Goal: Task Accomplishment & Management: Use online tool/utility

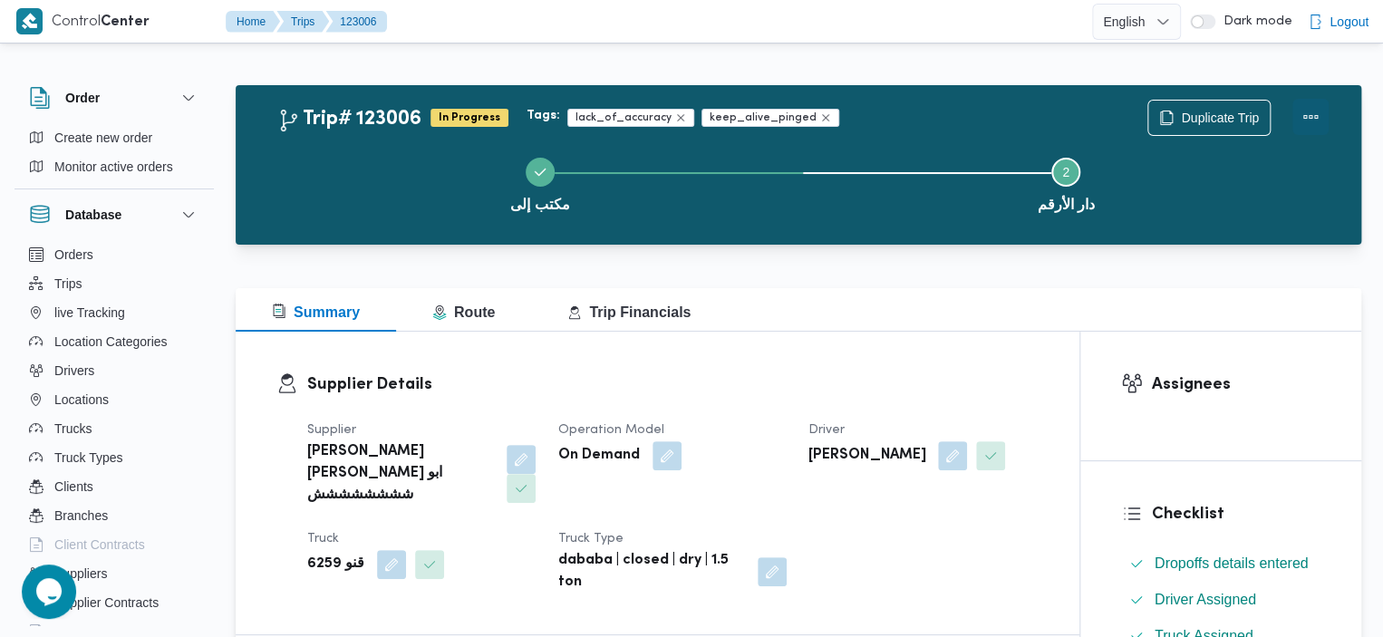
click at [1319, 117] on button "Actions" at bounding box center [1311, 117] width 36 height 36
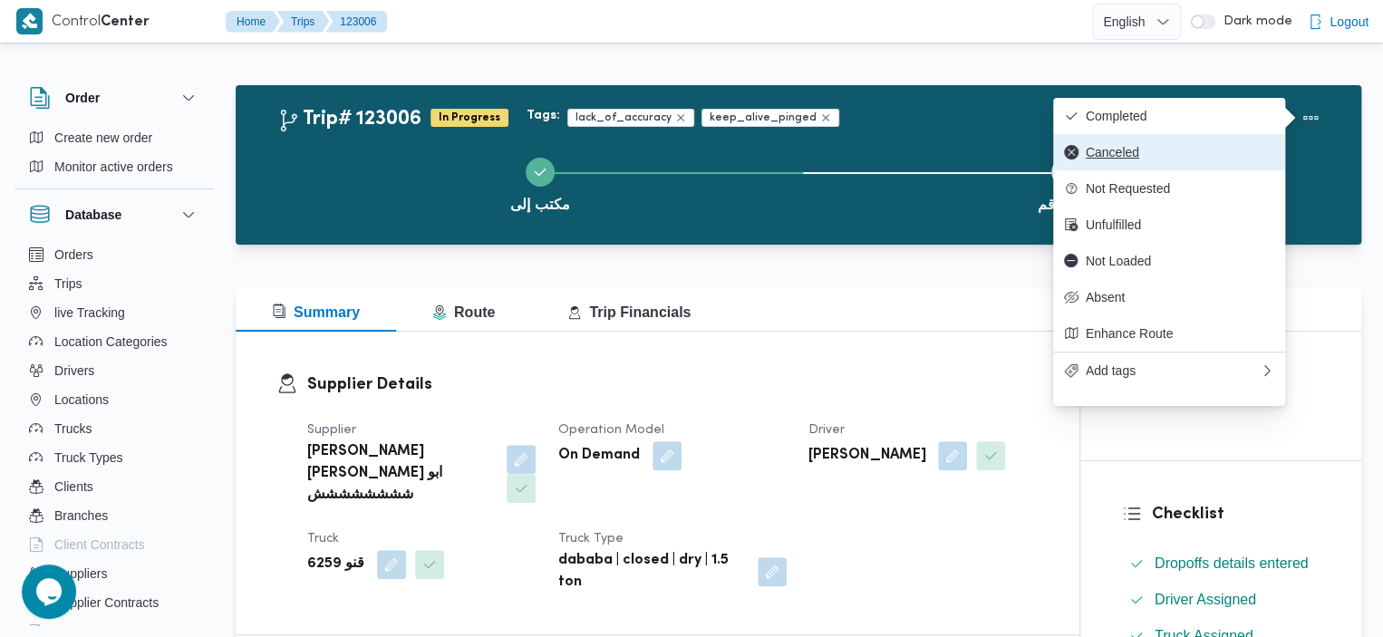
click at [1184, 151] on span "Canceled" at bounding box center [1180, 152] width 189 height 15
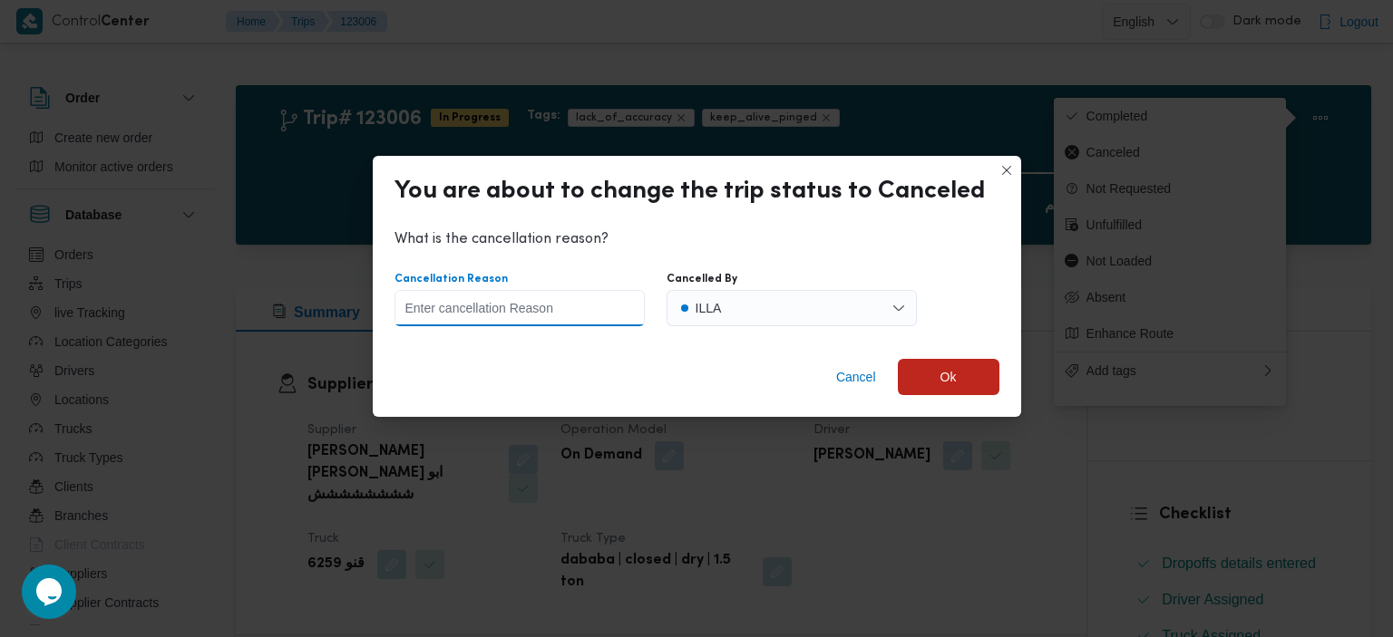
click at [566, 315] on input "Cancellation Reason" at bounding box center [519, 308] width 250 height 36
type input "."
click at [952, 380] on span "Ok" at bounding box center [948, 376] width 16 height 22
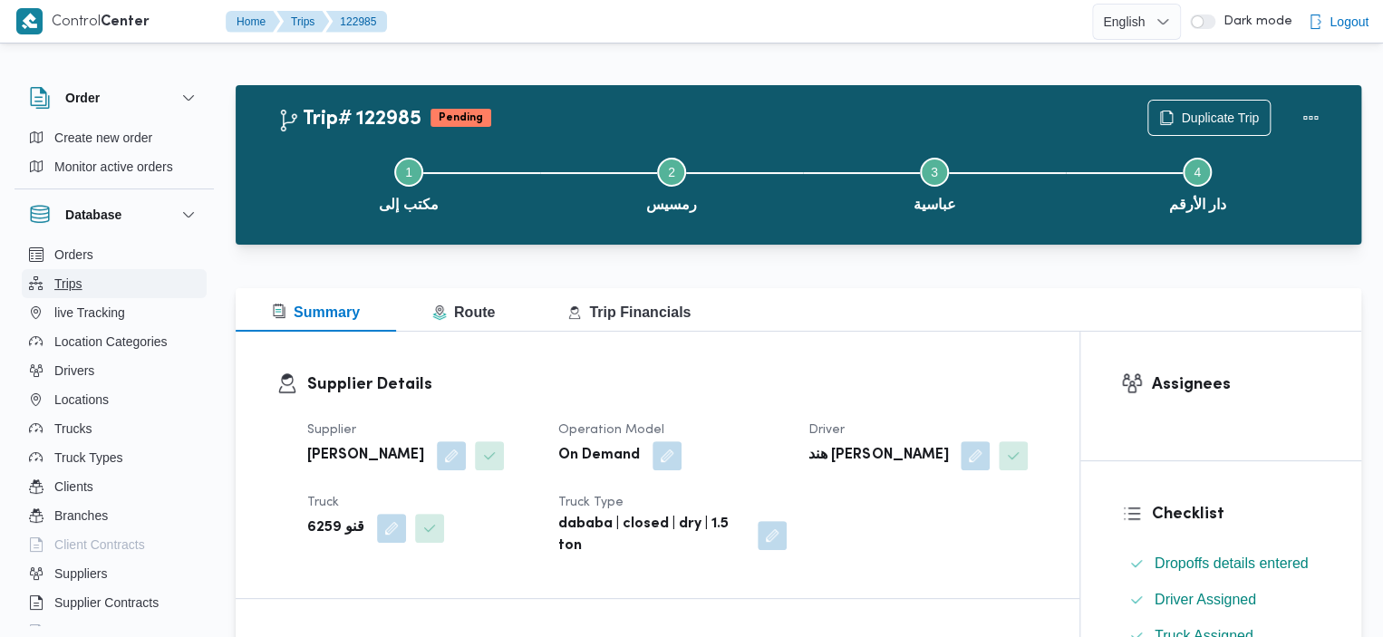
click at [87, 294] on button "Trips" at bounding box center [114, 283] width 185 height 29
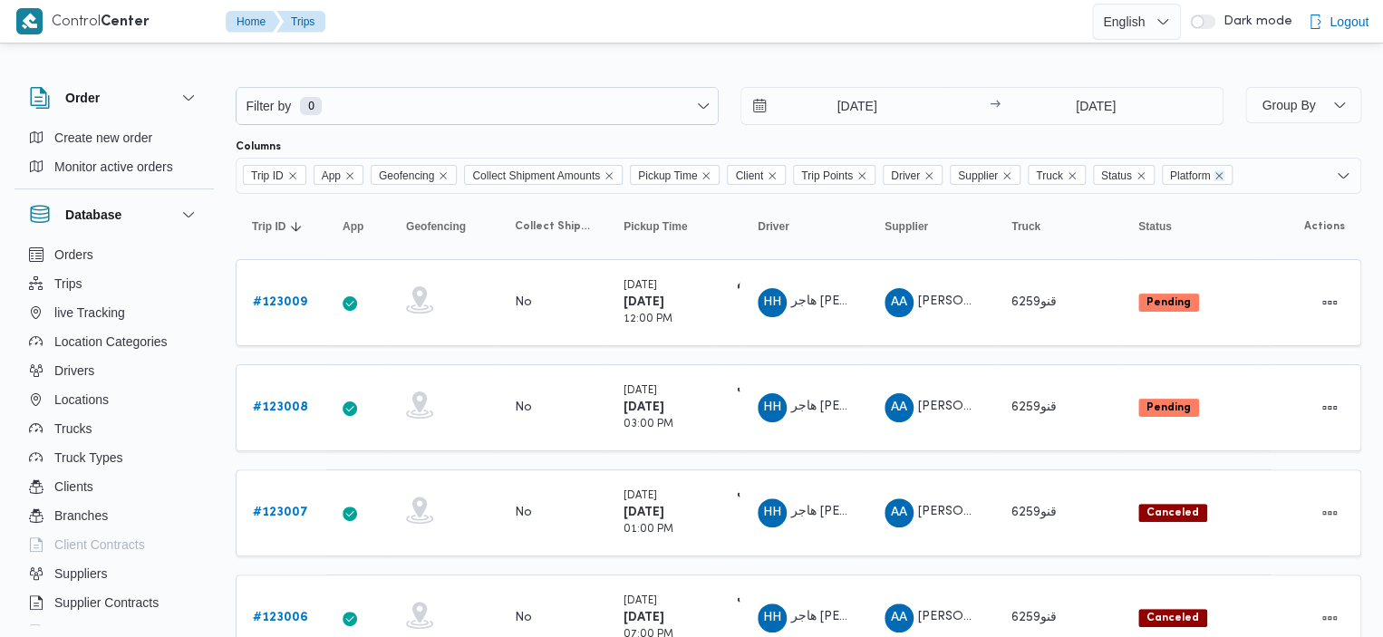
click at [1225, 173] on icon "Remove Platform from selection in this group" at bounding box center [1219, 175] width 11 height 11
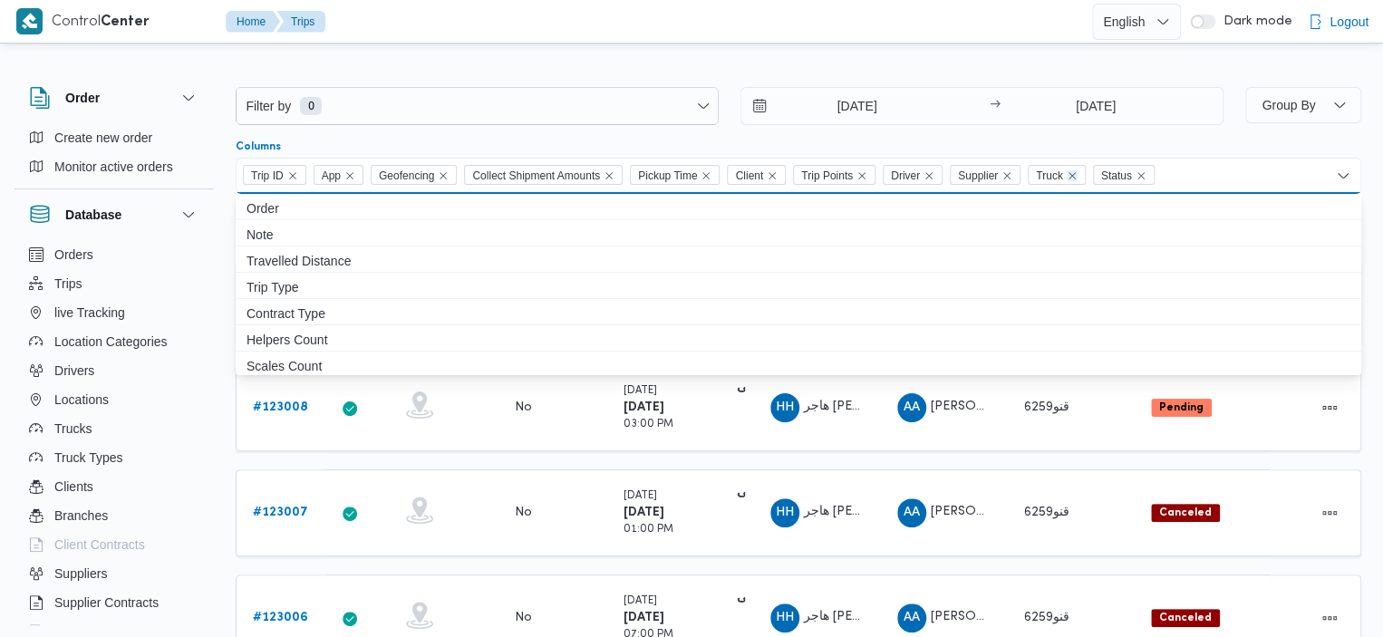
click at [1078, 177] on icon "Remove Truck from selection in this group" at bounding box center [1072, 175] width 11 height 11
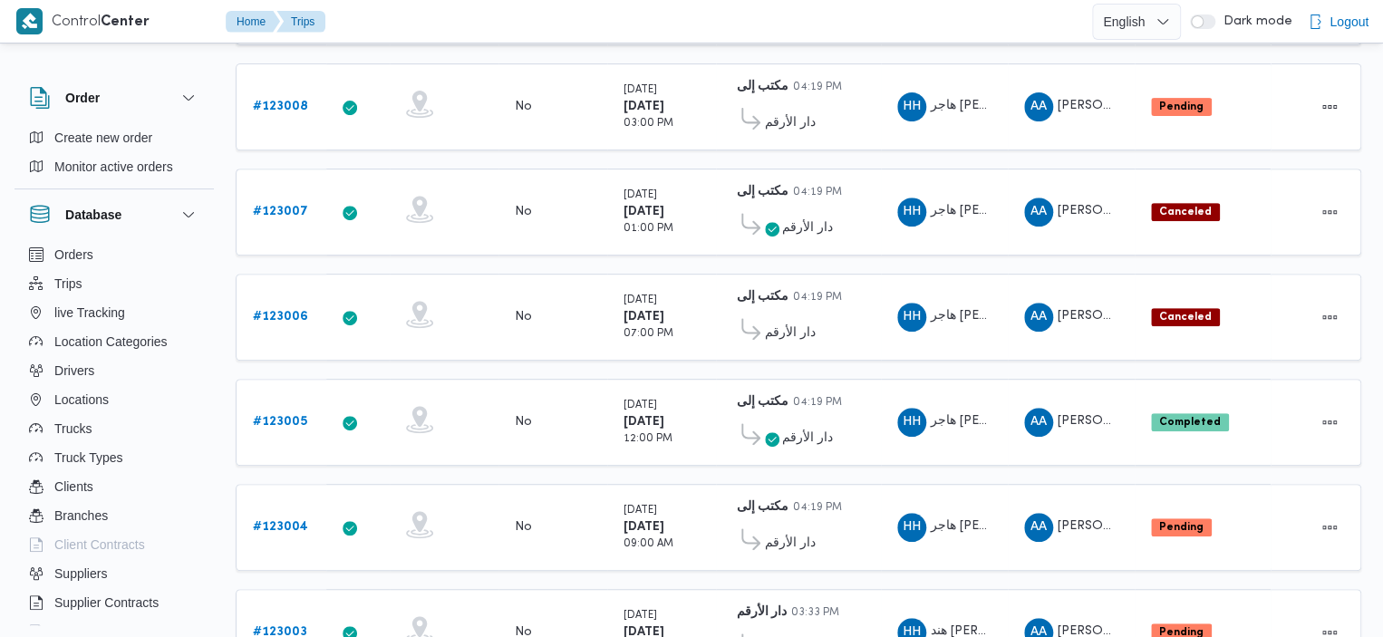
scroll to position [386, 0]
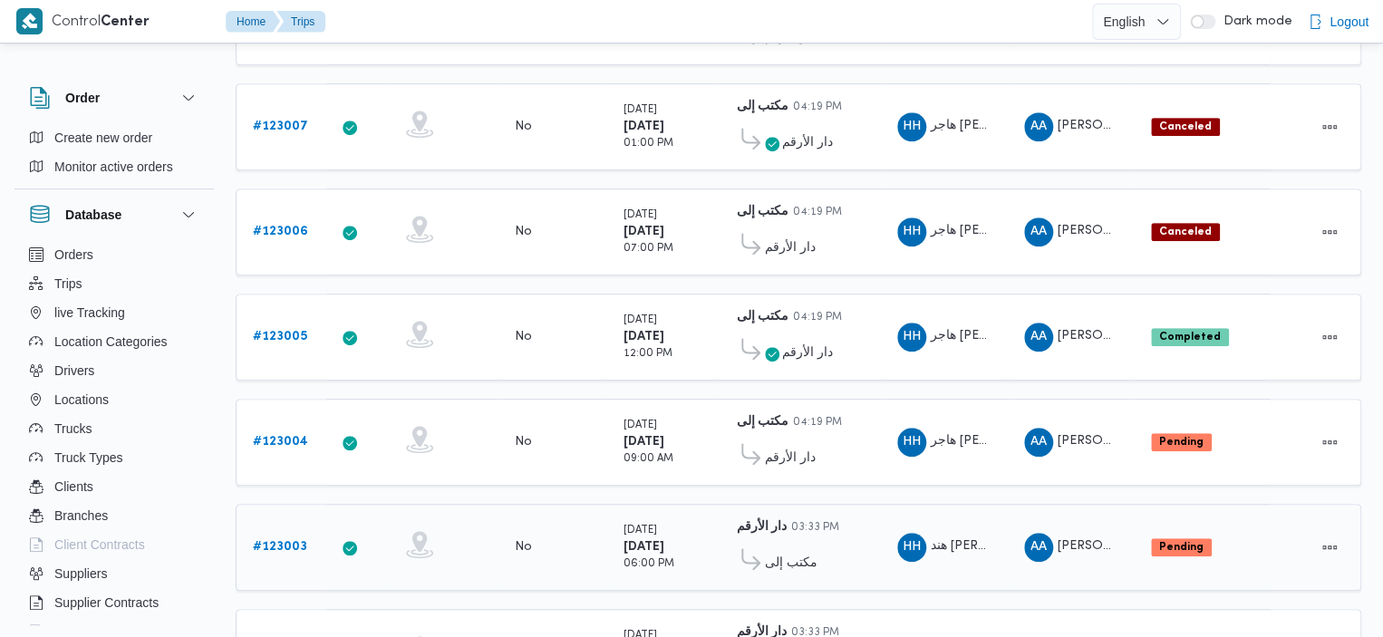
click at [294, 541] on b "# 123003" at bounding box center [280, 547] width 54 height 12
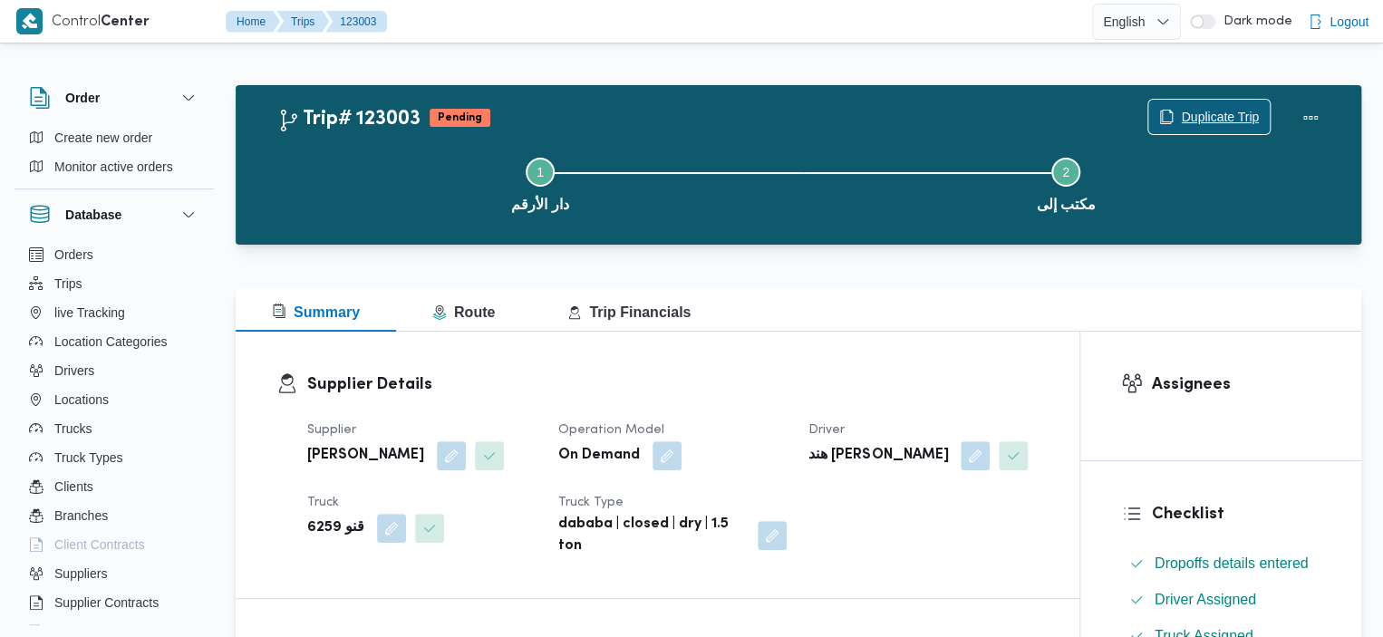
click at [1234, 115] on span "Duplicate Trip" at bounding box center [1220, 117] width 78 height 22
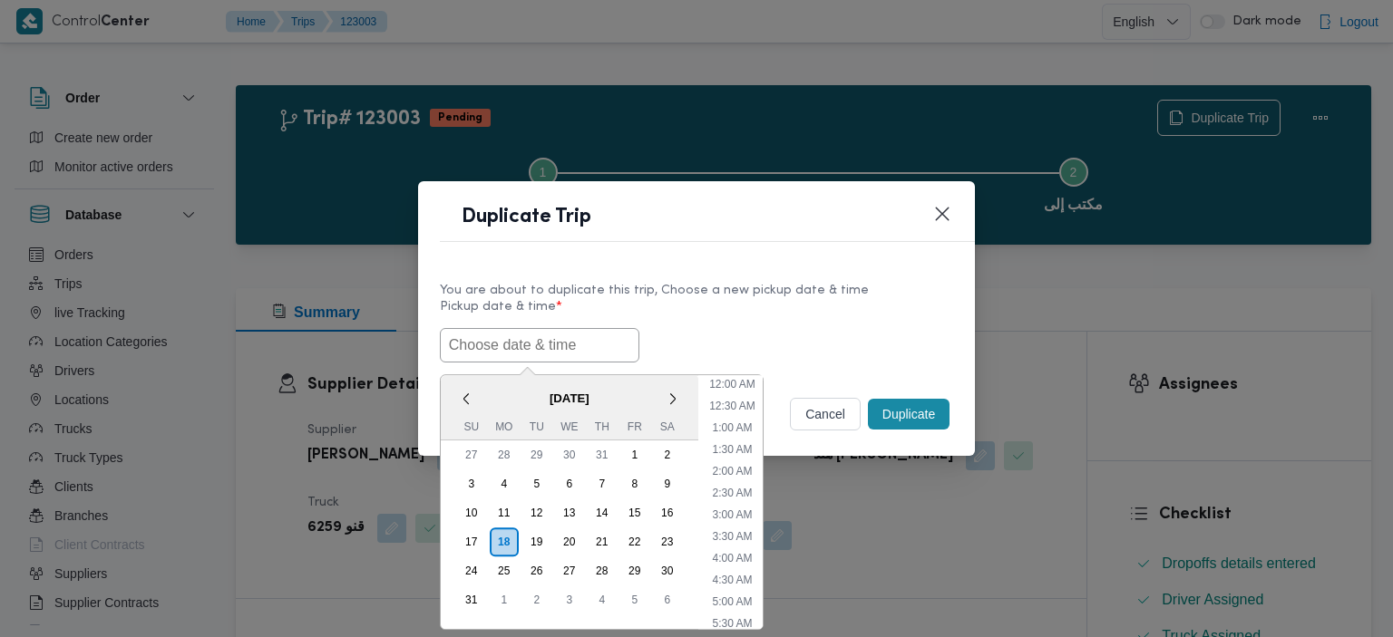
click at [568, 333] on input "text" at bounding box center [539, 345] width 199 height 34
click at [738, 520] on li "12:00 PM" at bounding box center [732, 522] width 61 height 18
type input "18/08/2025 12:00PM"
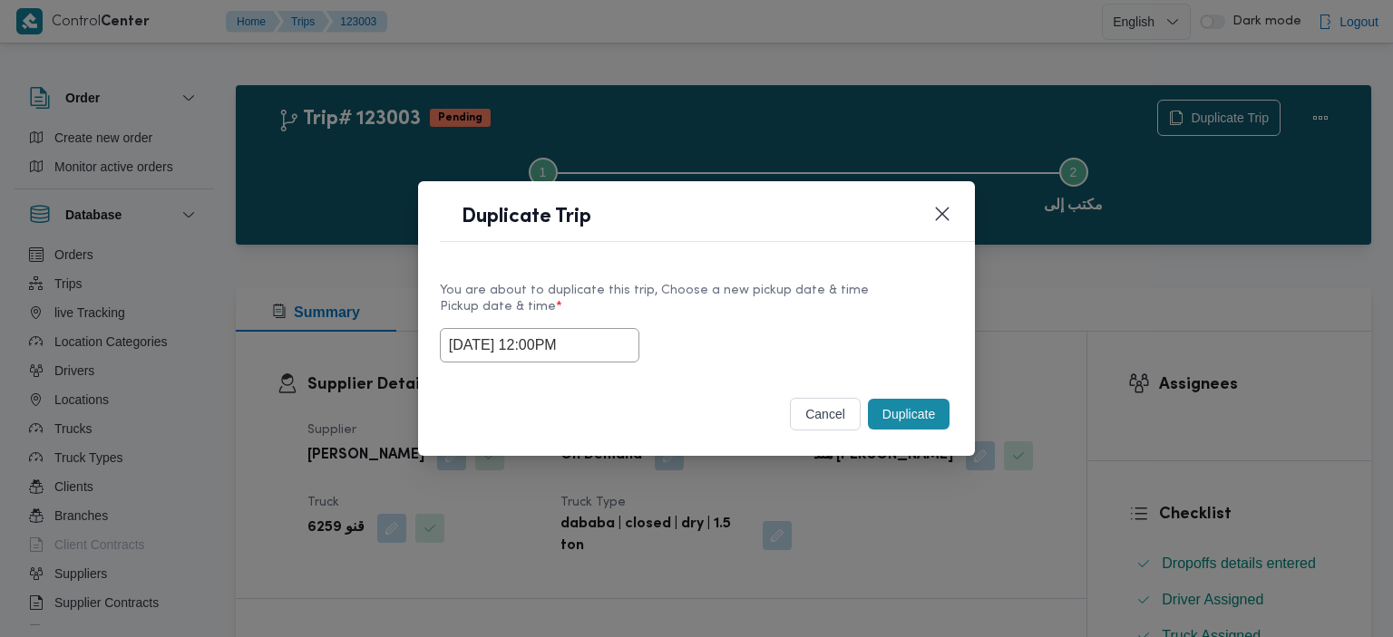
click at [914, 413] on button "Duplicate" at bounding box center [909, 414] width 82 height 31
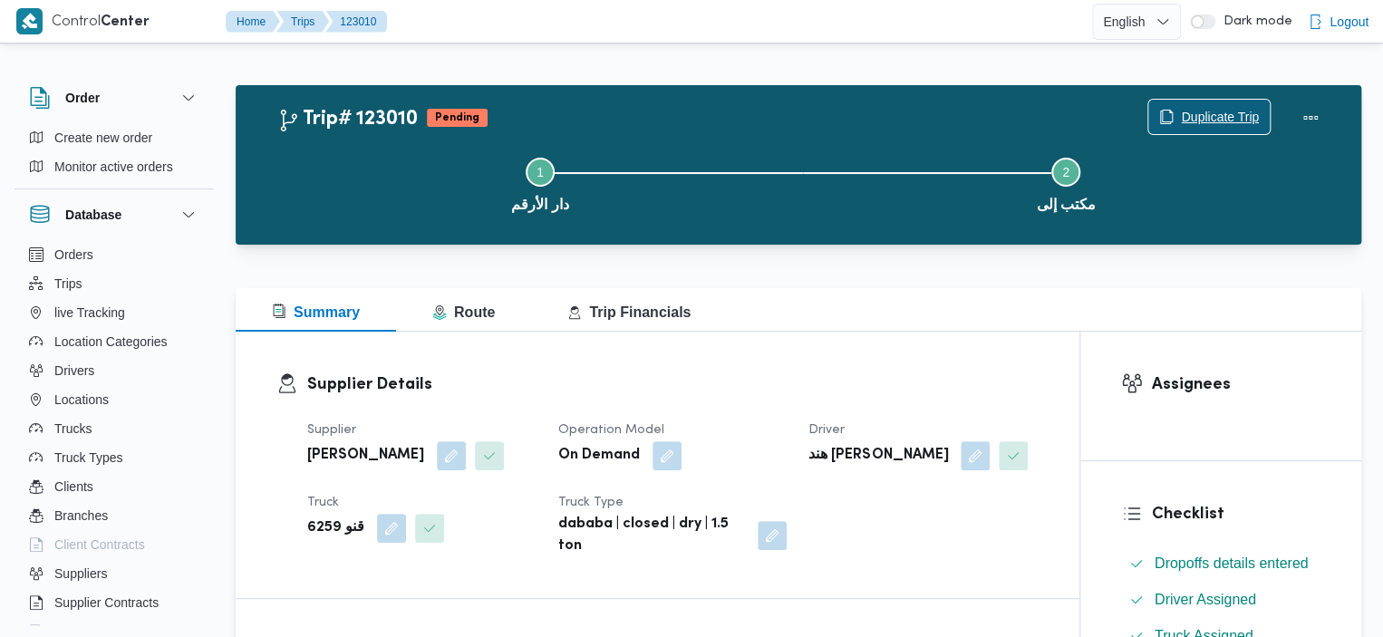
click at [1247, 112] on span "Duplicate Trip" at bounding box center [1220, 117] width 78 height 22
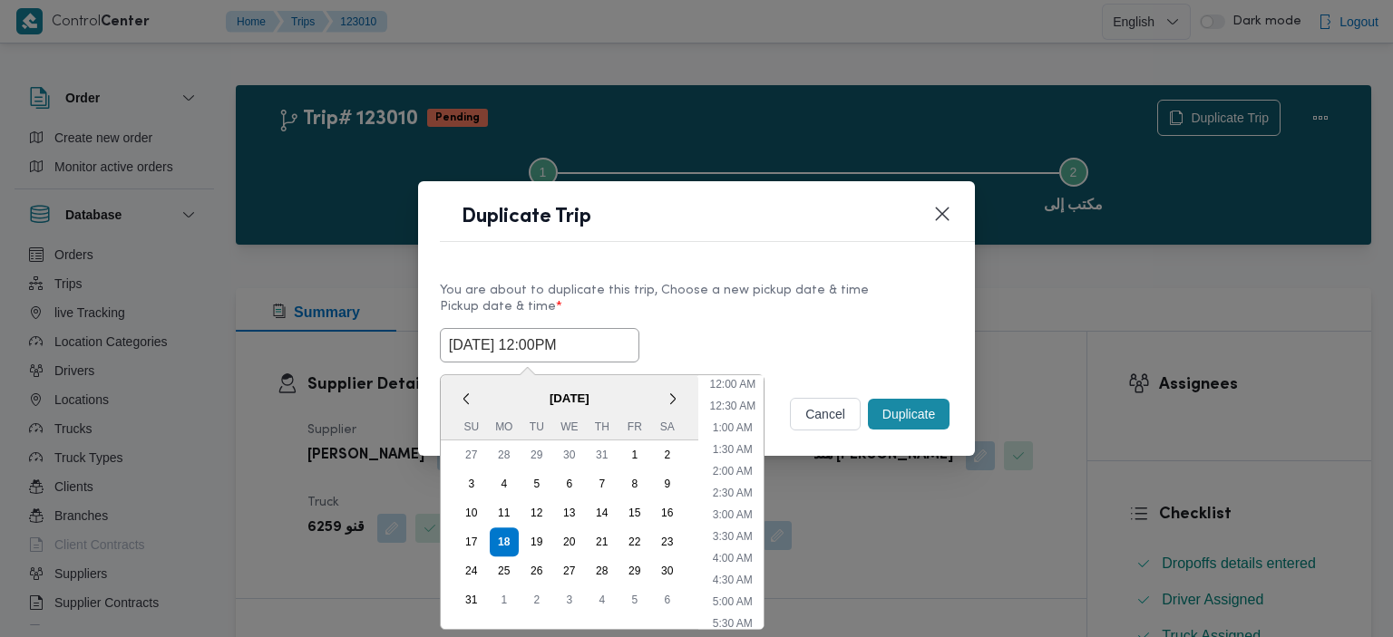
scroll to position [406, 0]
click at [587, 356] on input "18/08/2025 12:00PM" at bounding box center [539, 345] width 199 height 34
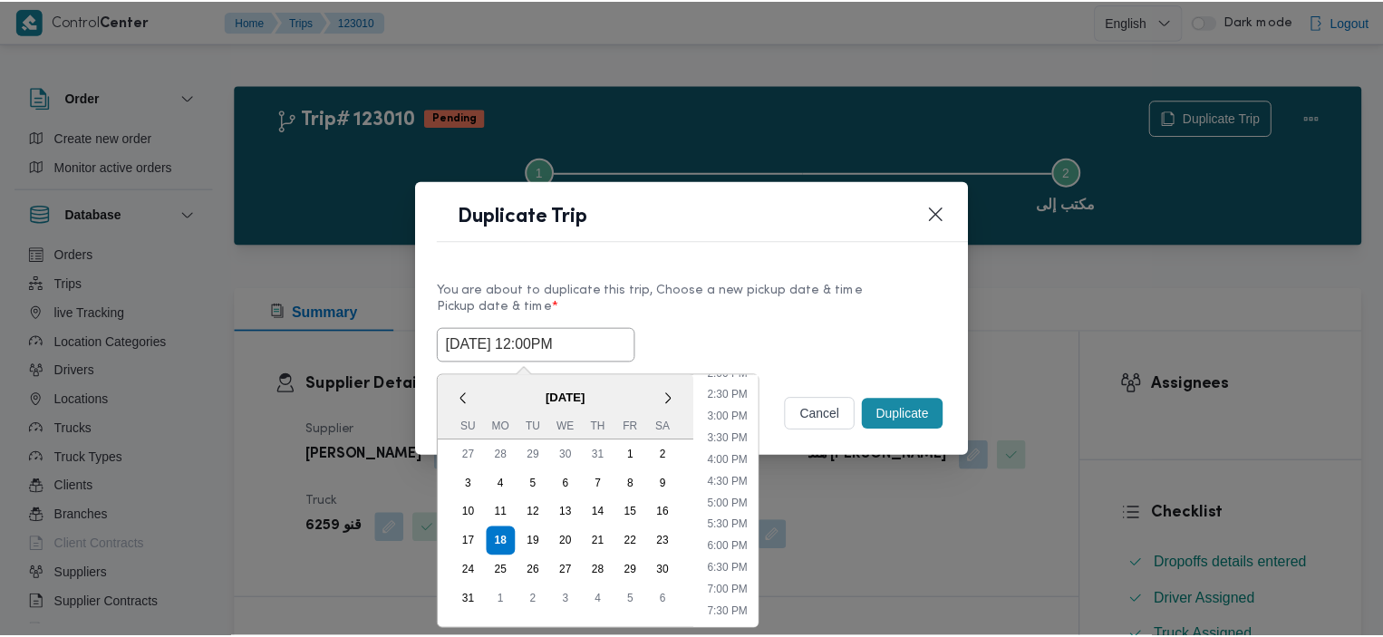
scroll to position [624, 0]
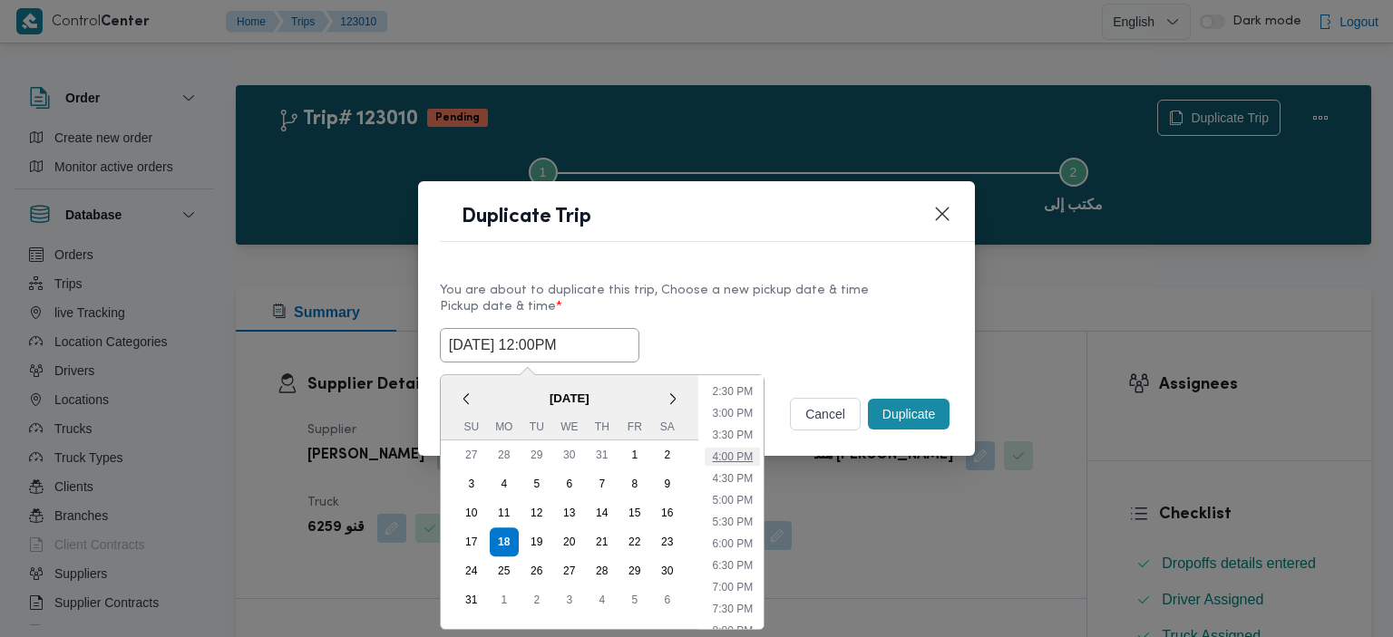
click at [726, 452] on li "4:00 PM" at bounding box center [731, 457] width 55 height 18
type input "18/08/2025 4:00PM"
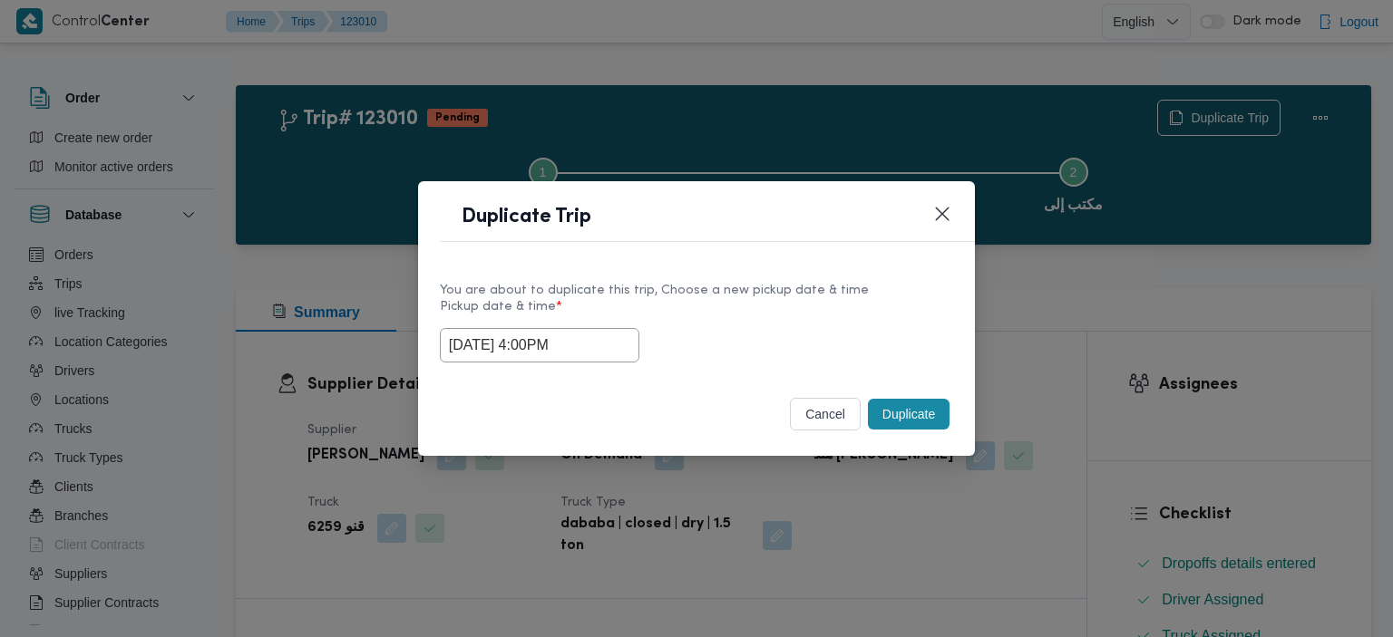
click at [929, 417] on button "Duplicate" at bounding box center [909, 414] width 82 height 31
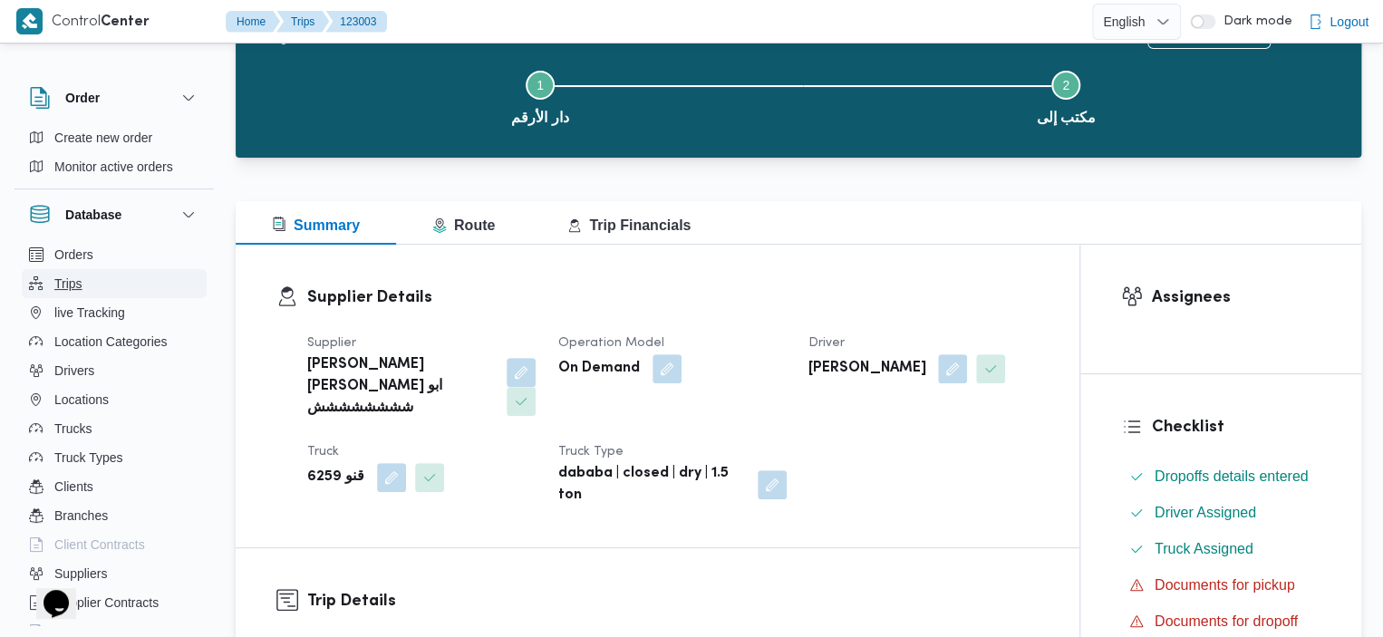
click at [112, 272] on button "Trips" at bounding box center [114, 283] width 185 height 29
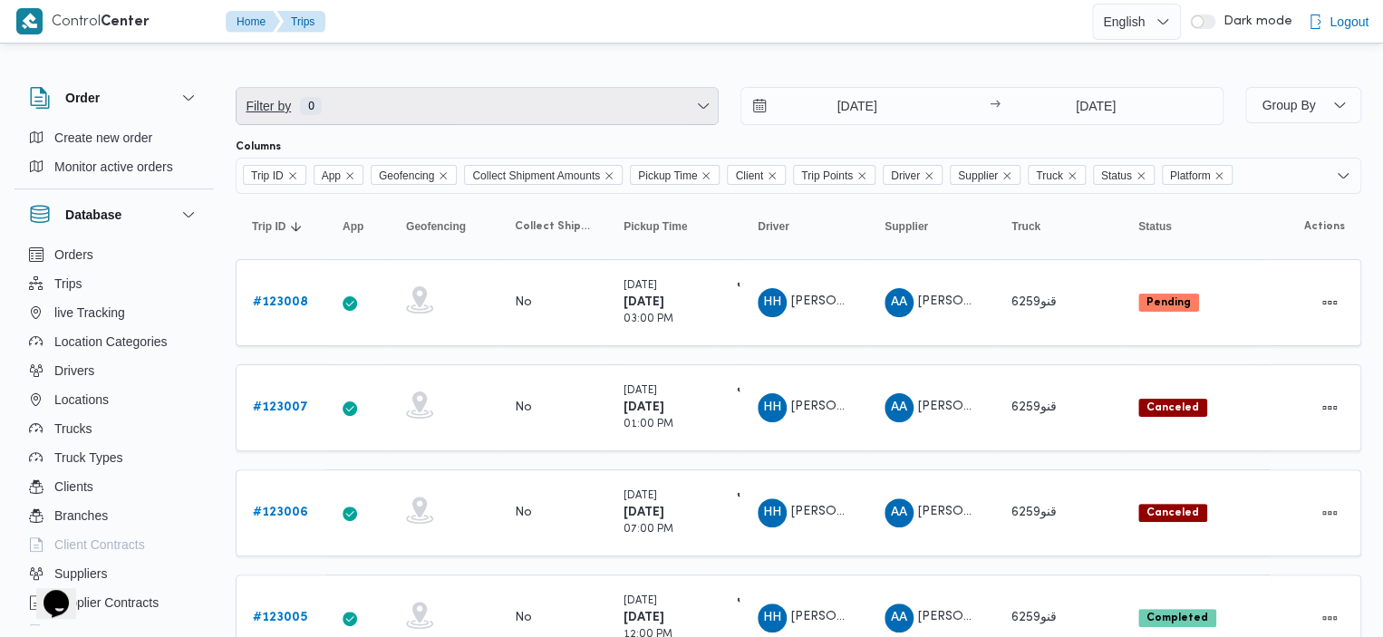
click at [610, 93] on span "Filter by 0" at bounding box center [477, 106] width 481 height 36
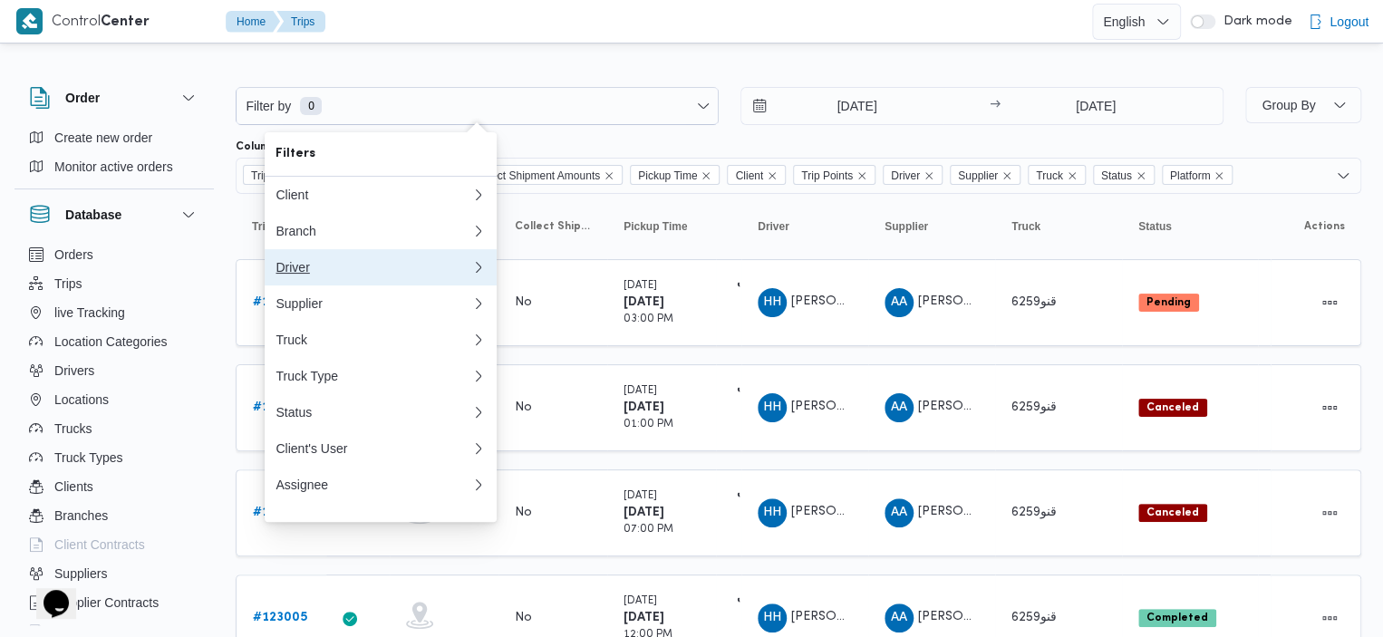
click at [461, 275] on div "Driver" at bounding box center [374, 267] width 196 height 15
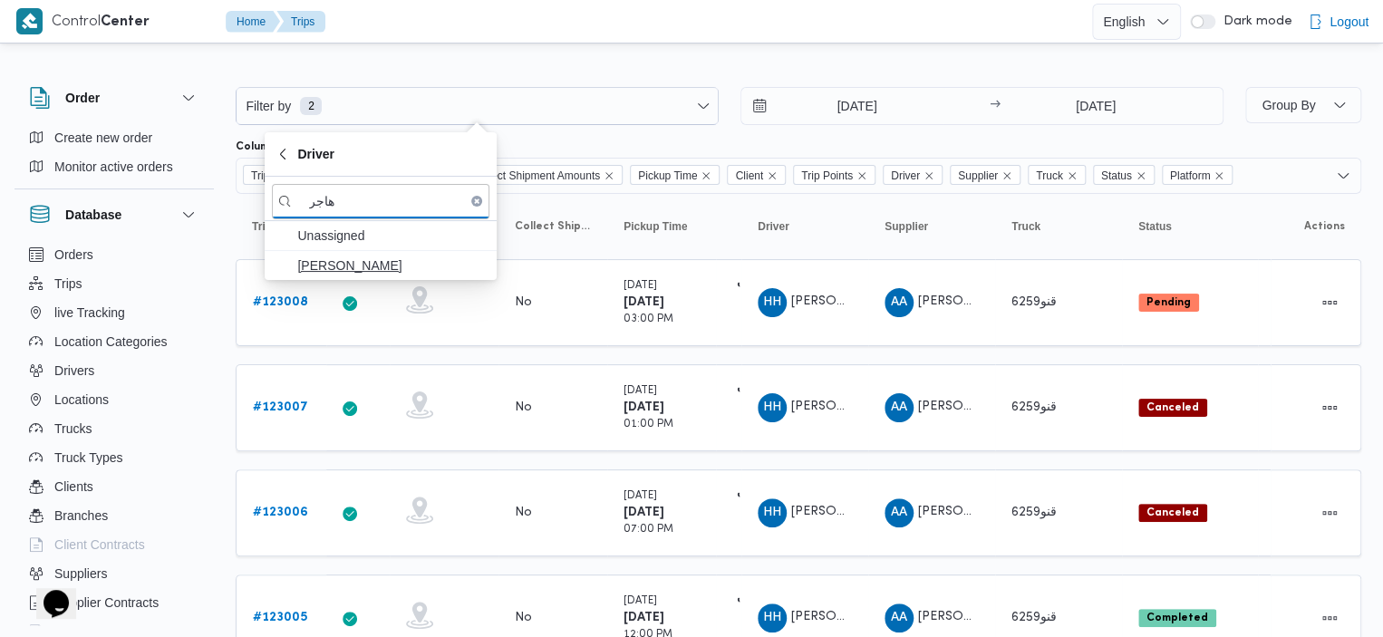
type input "هاجر"
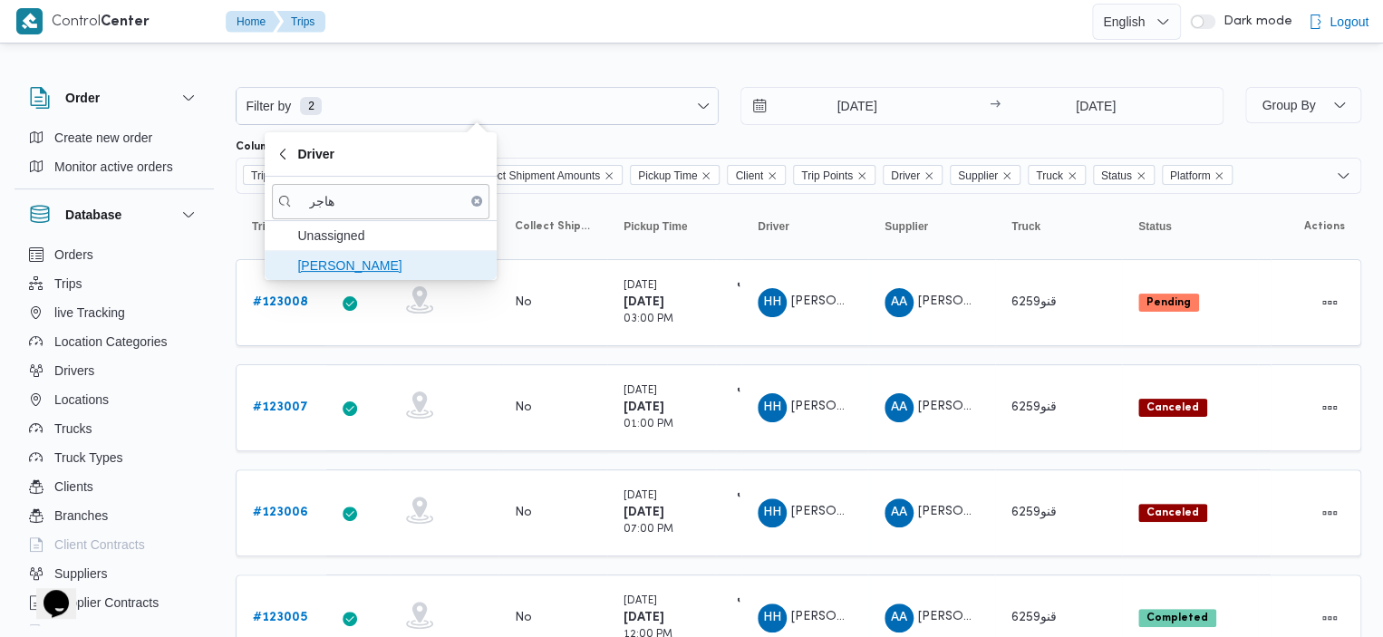
click at [416, 271] on span "[PERSON_NAME]" at bounding box center [391, 266] width 189 height 22
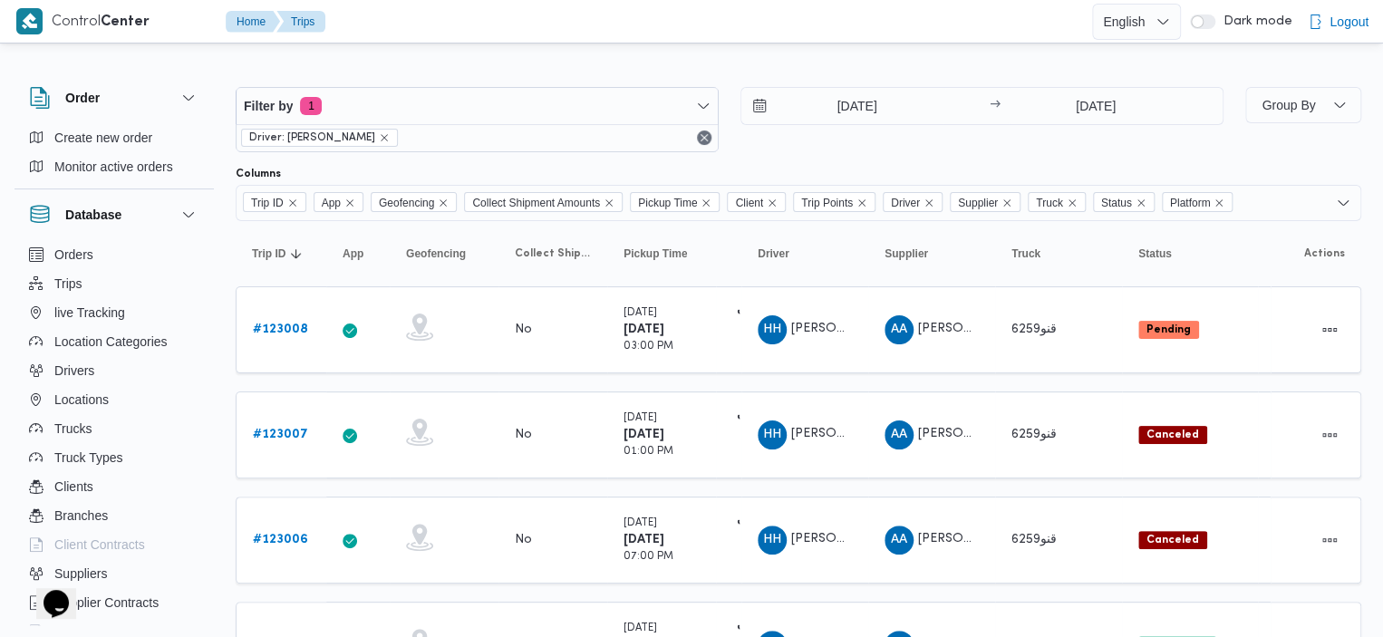
click at [1225, 201] on icon "Remove Platform from selection in this group" at bounding box center [1219, 203] width 11 height 11
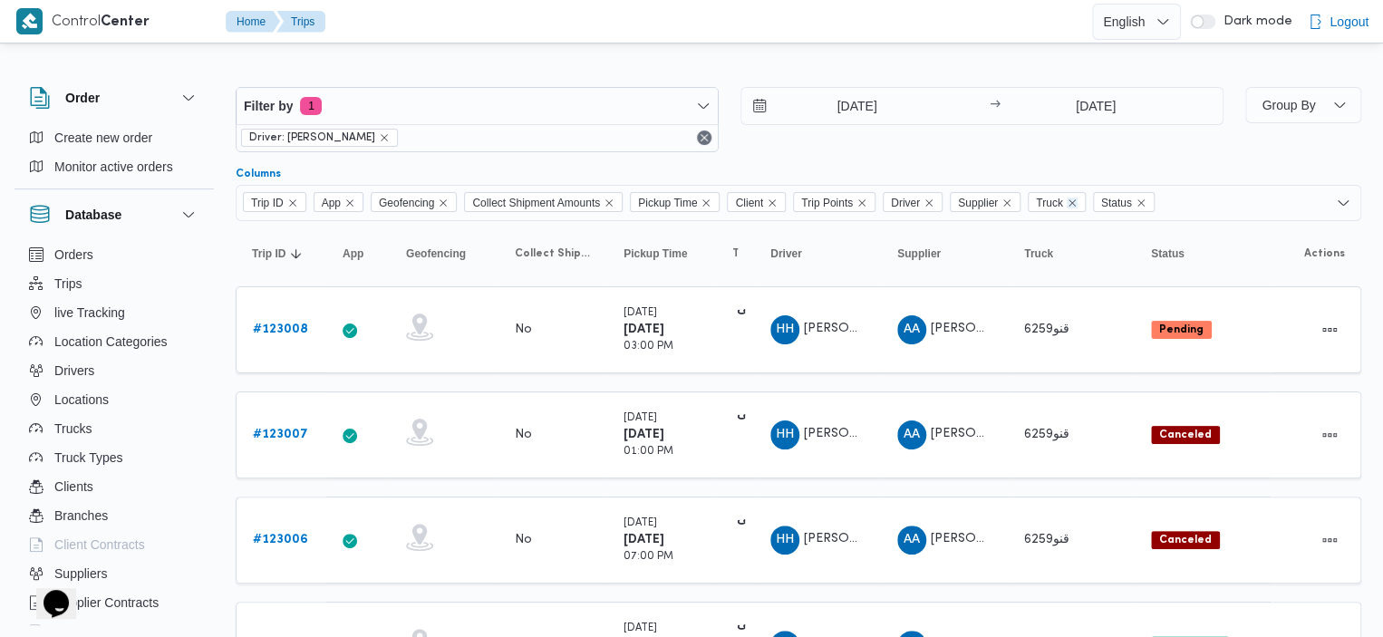
click at [1078, 203] on icon "Remove Truck from selection in this group" at bounding box center [1072, 203] width 11 height 11
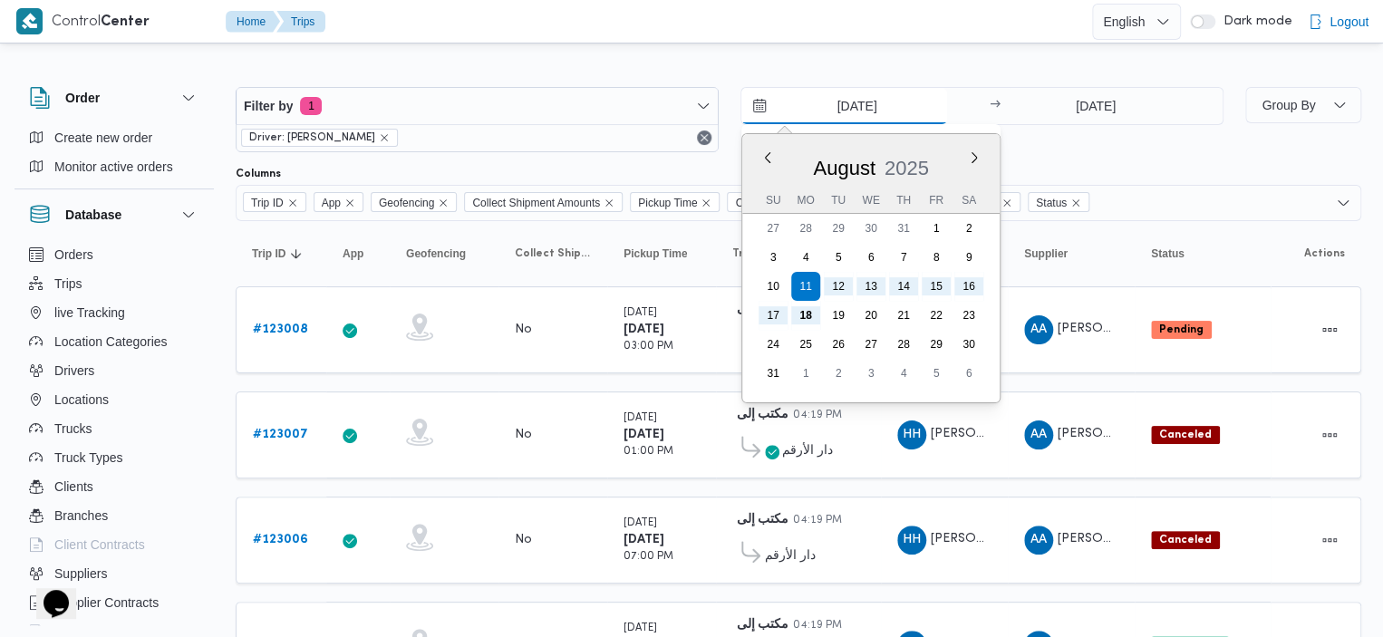
click at [860, 104] on input "11/8/2025" at bounding box center [845, 106] width 206 height 36
click at [764, 157] on button "Previous Month" at bounding box center [767, 157] width 17 height 17
type input "11/7/2025"
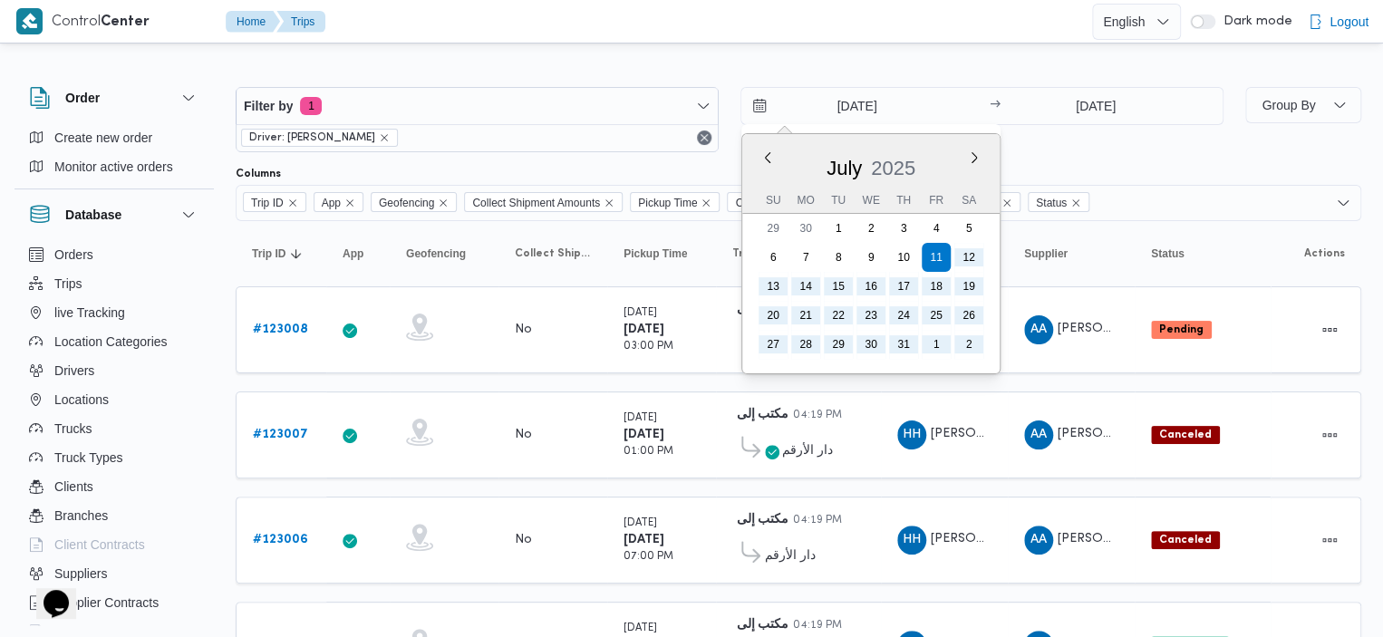
click at [1214, 193] on div "Trip ID App Geofencing Collect Shipment Amounts Pickup Time Client Trip Points …" at bounding box center [799, 203] width 1126 height 36
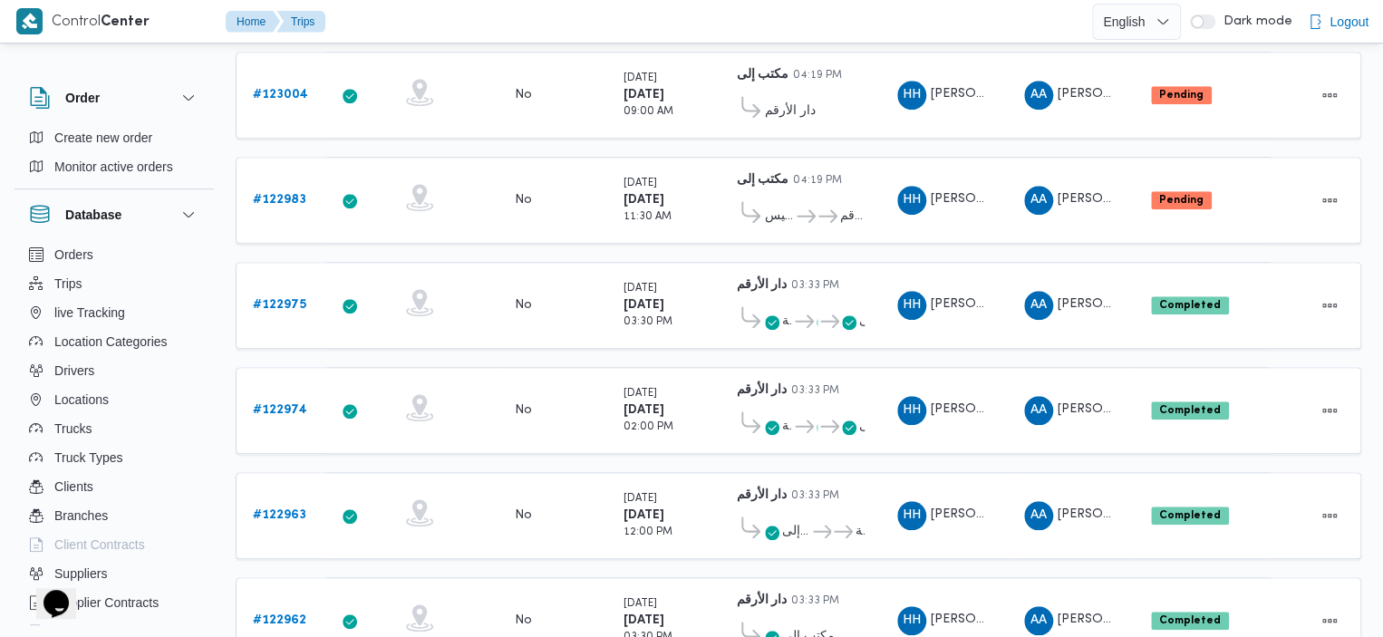
scroll to position [652, 0]
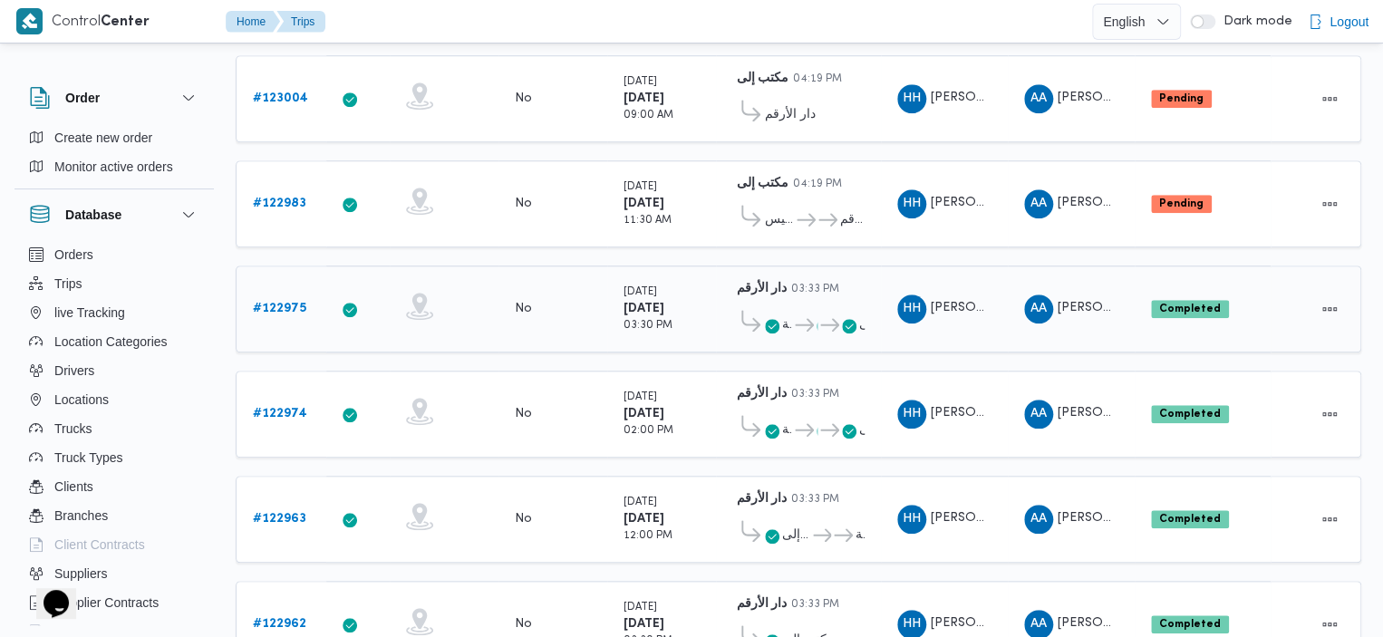
click at [290, 298] on link "# 122975" at bounding box center [279, 309] width 53 height 22
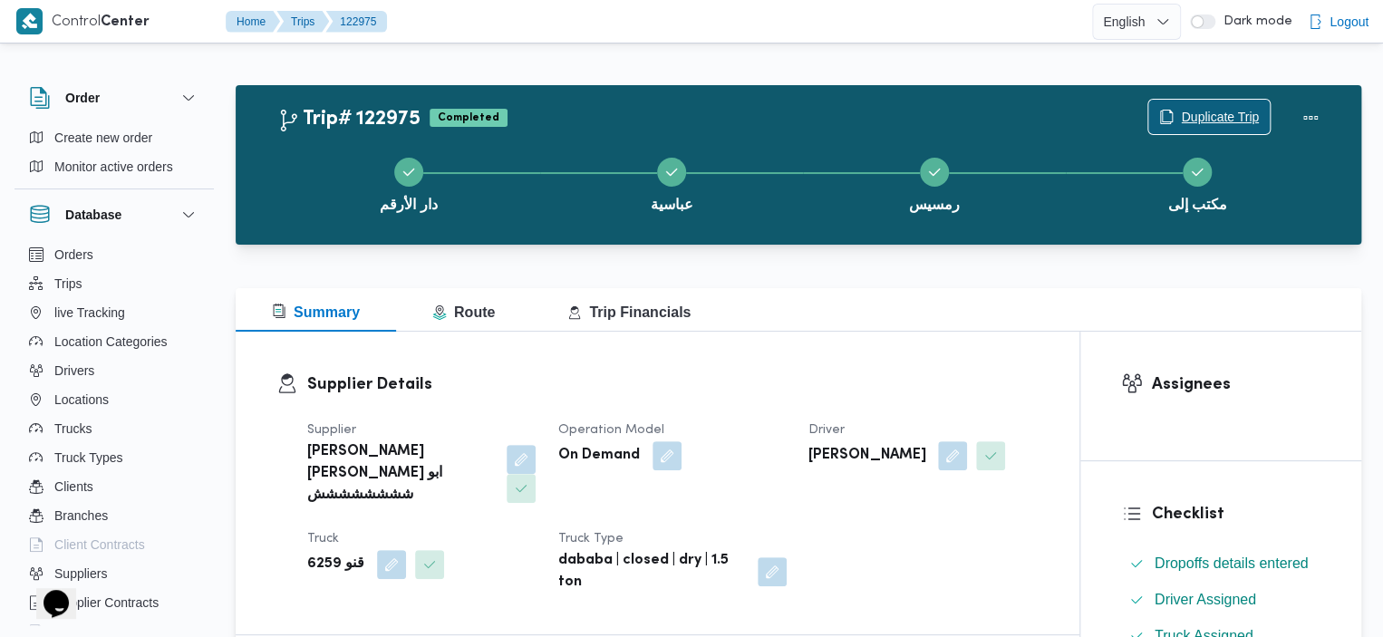
click at [1240, 100] on div "Duplicate Trip" at bounding box center [1209, 118] width 123 height 36
click at [1229, 123] on span "Duplicate Trip" at bounding box center [1220, 117] width 78 height 22
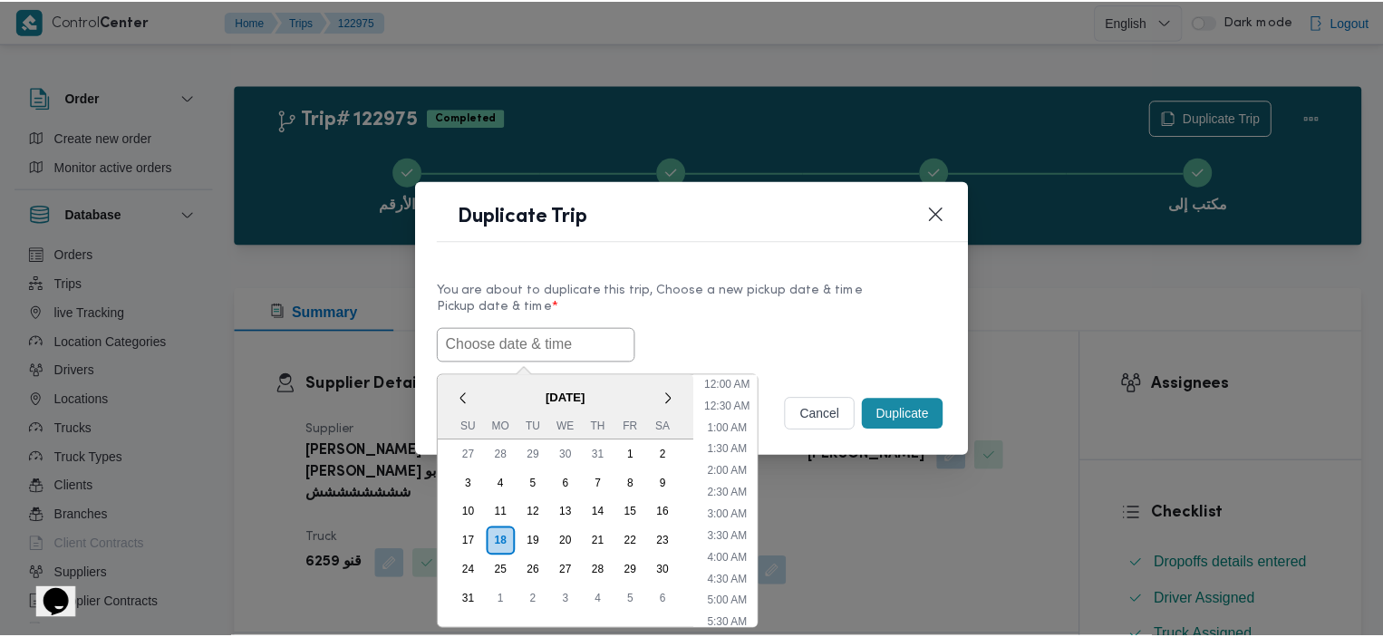
scroll to position [384, 0]
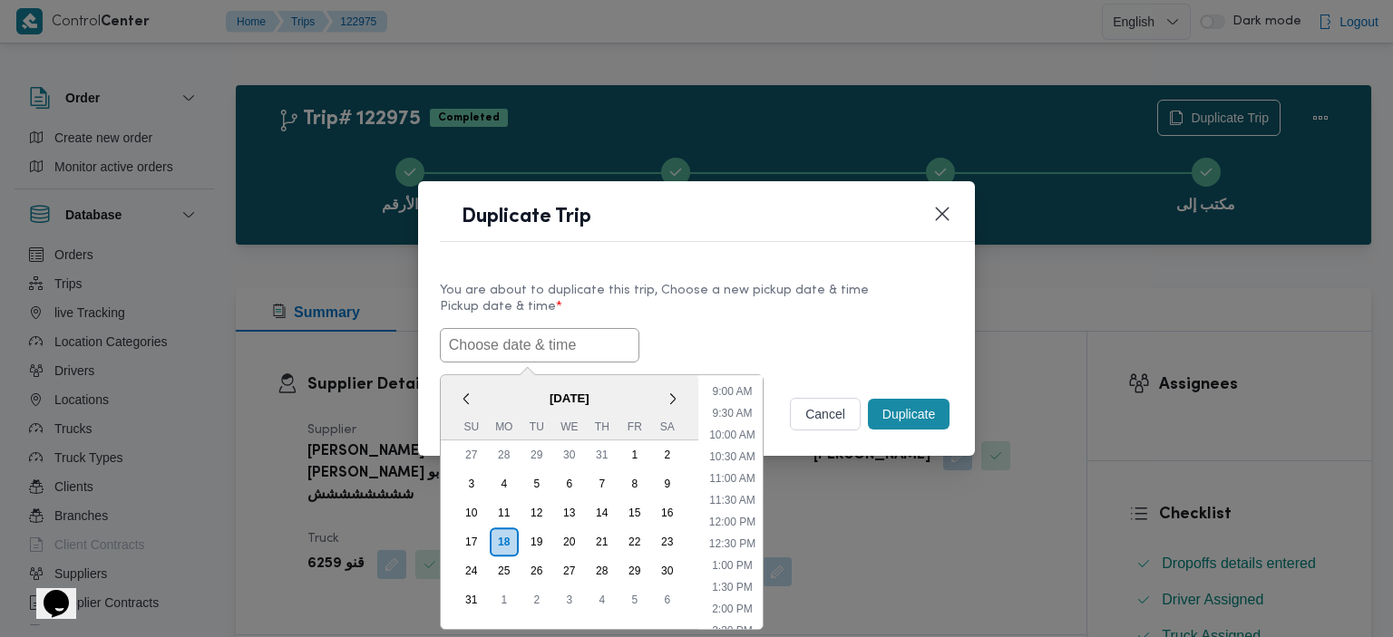
click at [559, 328] on input "text" at bounding box center [539, 345] width 199 height 34
click at [745, 513] on li "12:00 PM" at bounding box center [732, 522] width 61 height 18
type input "18/08/2025 12:00PM"
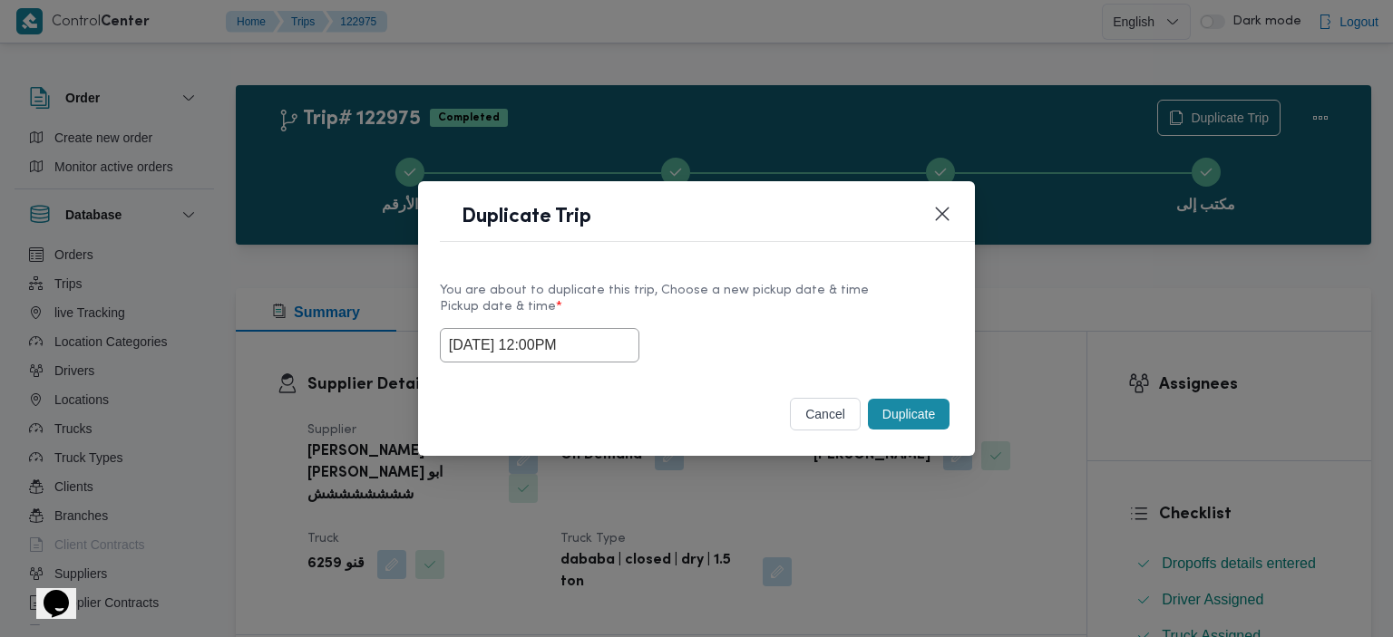
click at [892, 420] on button "Duplicate" at bounding box center [909, 414] width 82 height 31
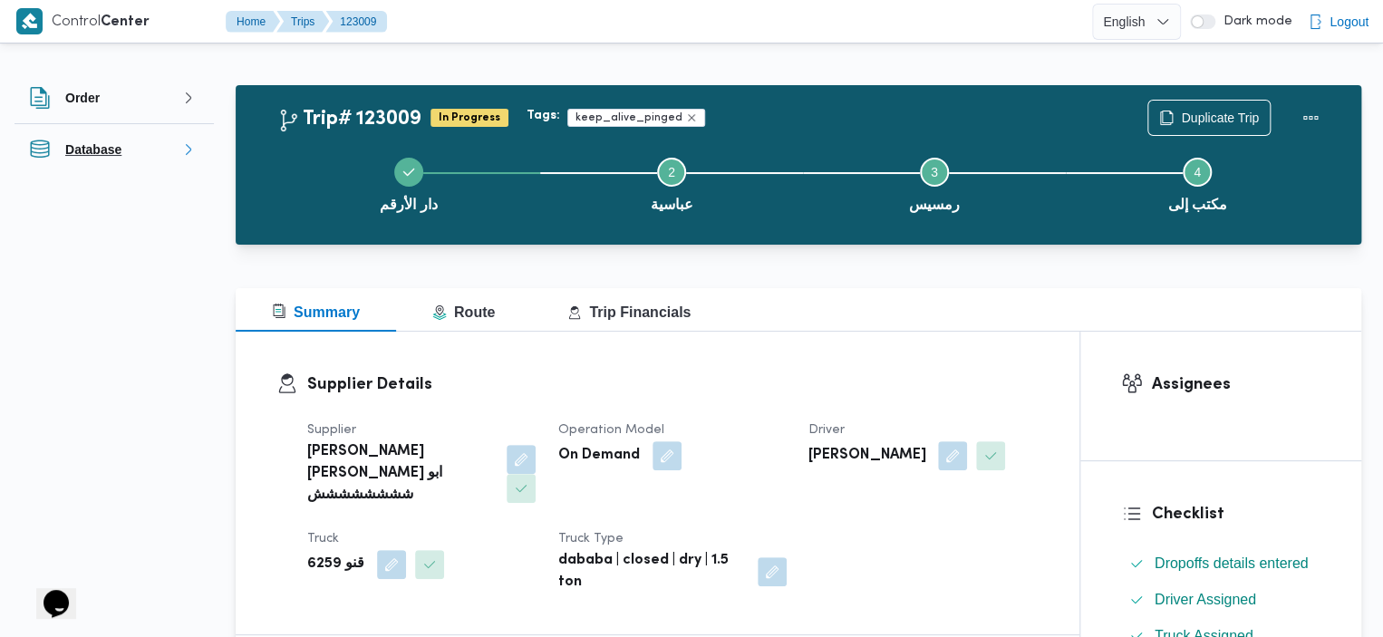
click at [187, 144] on icon "button" at bounding box center [188, 149] width 5 height 11
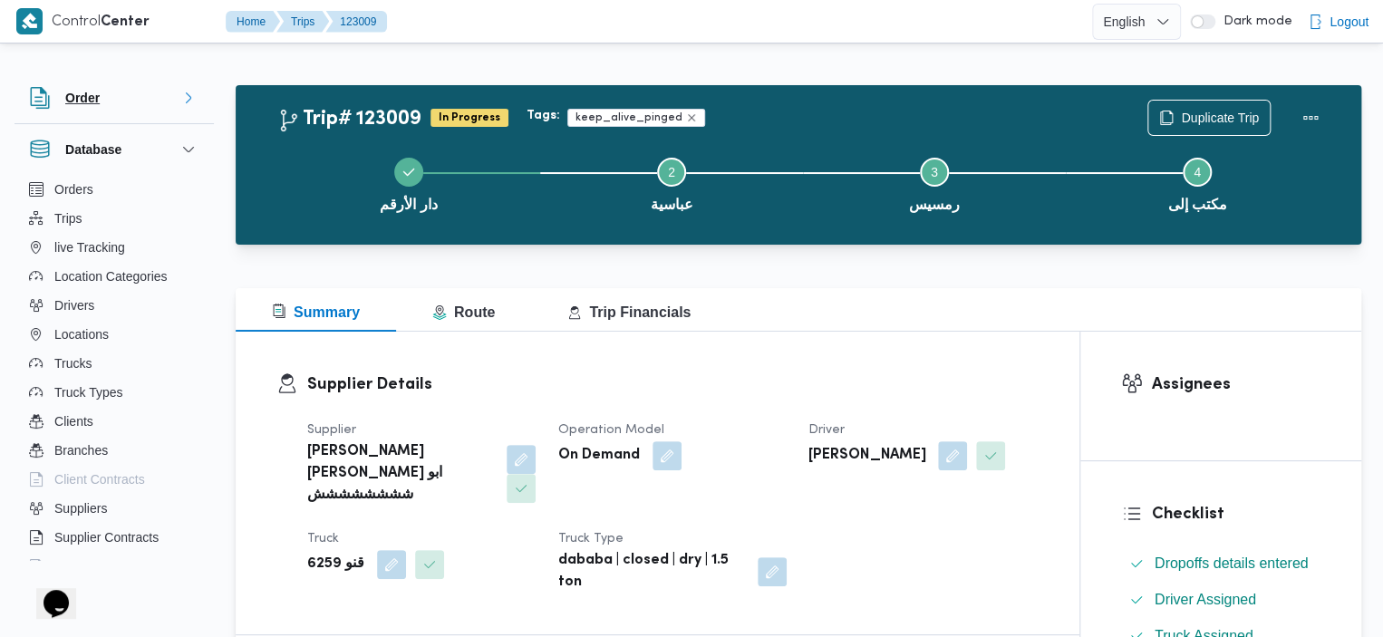
click at [189, 93] on icon "button" at bounding box center [188, 98] width 15 height 15
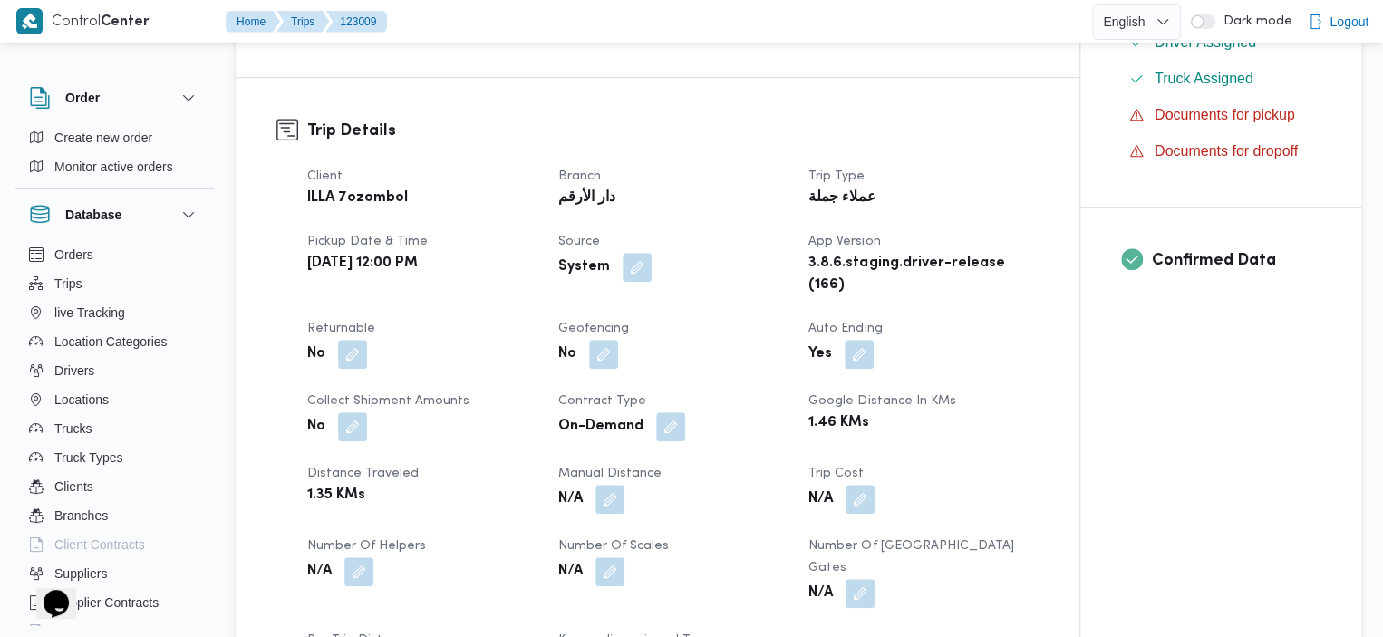
scroll to position [1115, 0]
